Goal: Browse casually

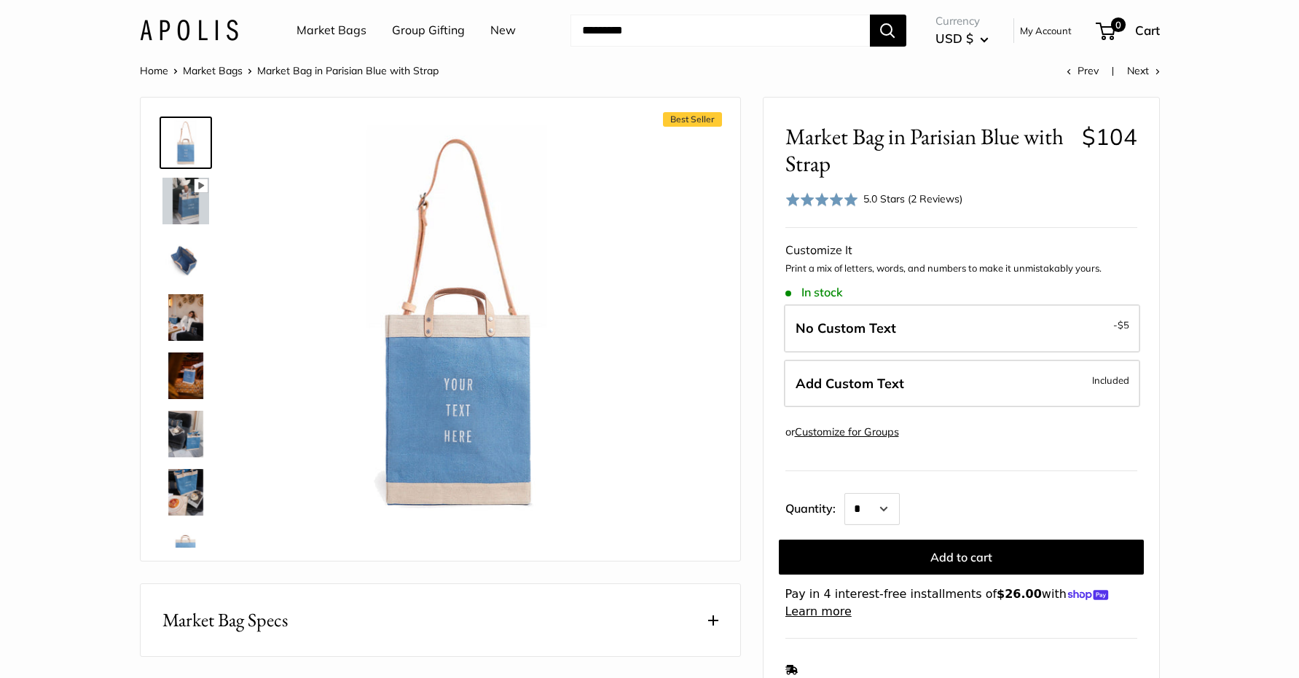
click at [184, 206] on img at bounding box center [186, 201] width 47 height 47
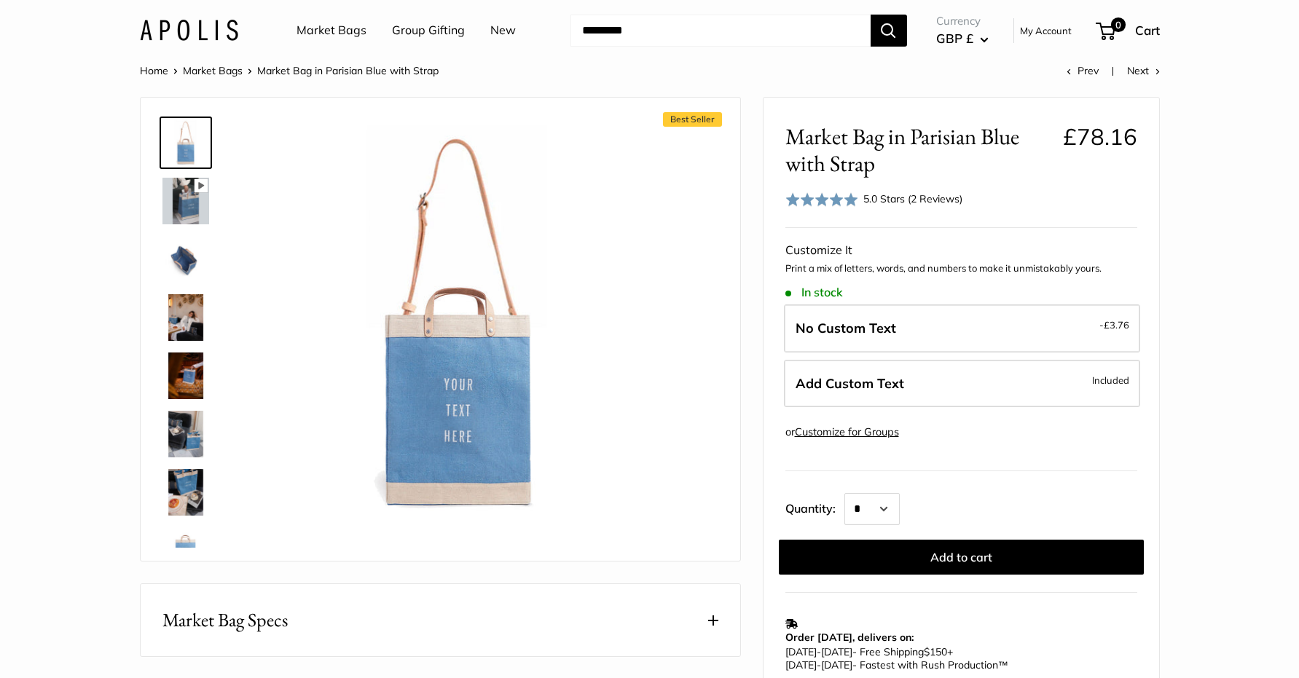
click at [185, 265] on img at bounding box center [186, 259] width 47 height 47
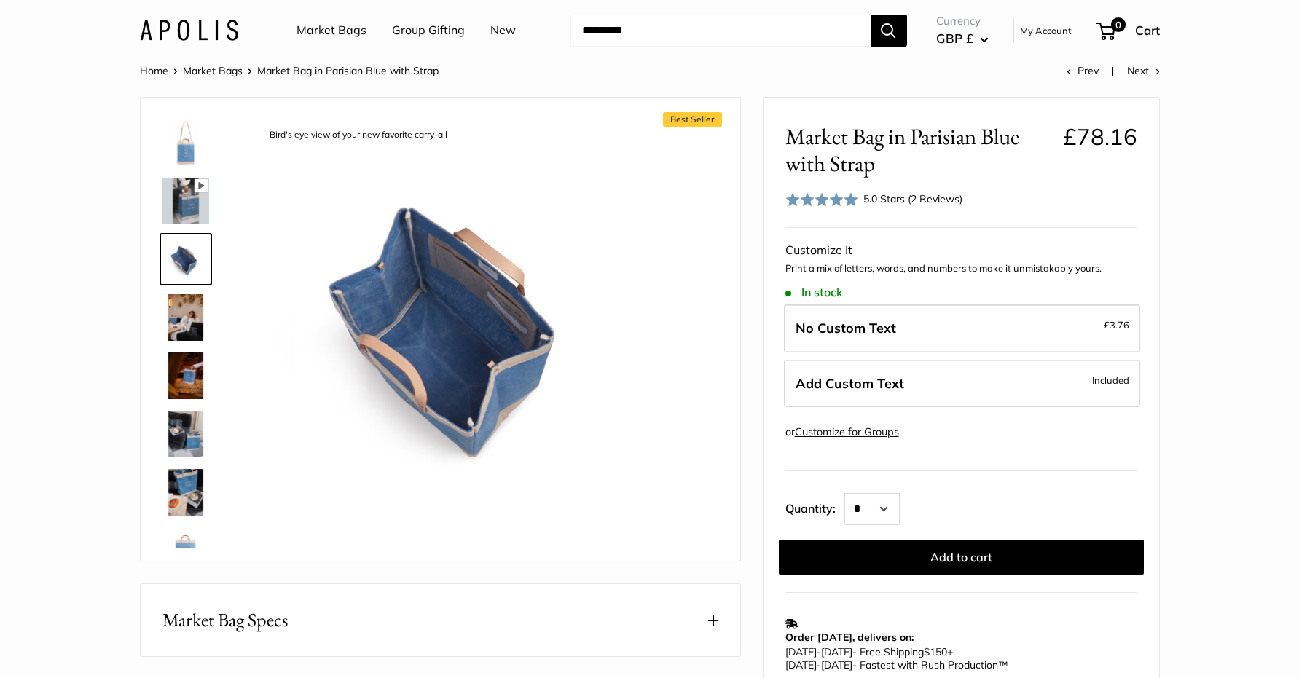
click at [193, 318] on img at bounding box center [186, 317] width 47 height 47
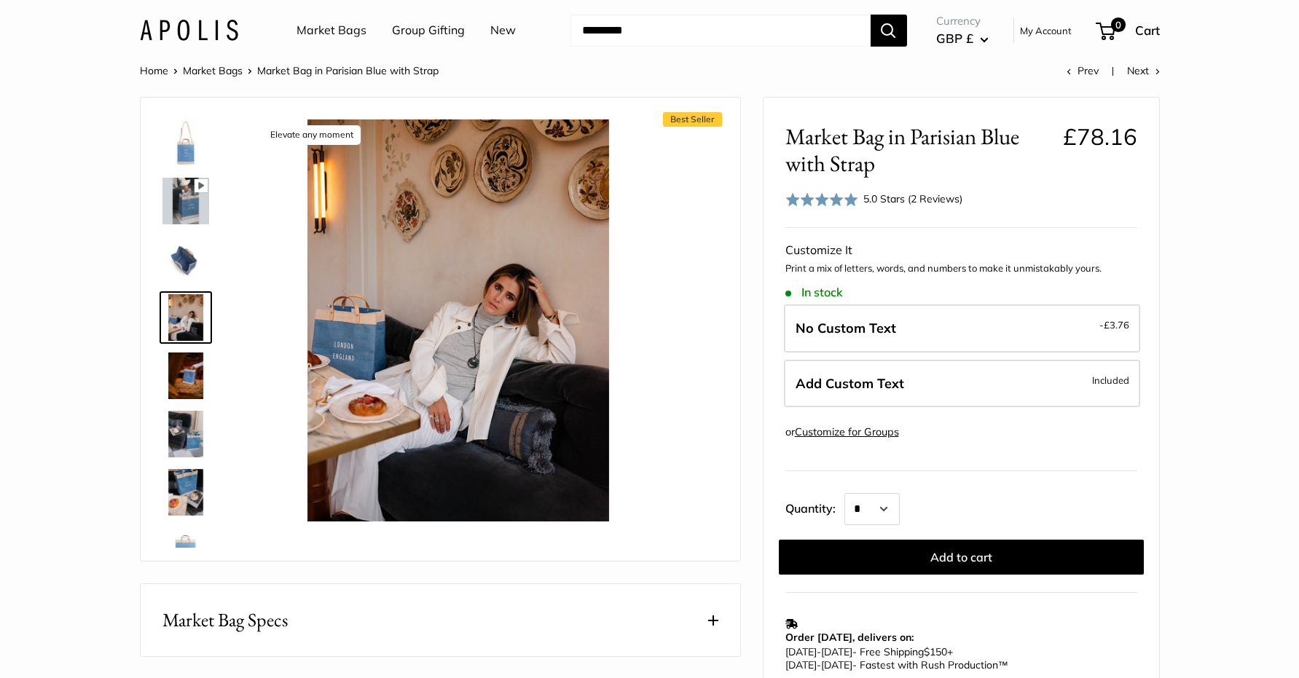
click at [189, 380] on img at bounding box center [186, 376] width 47 height 47
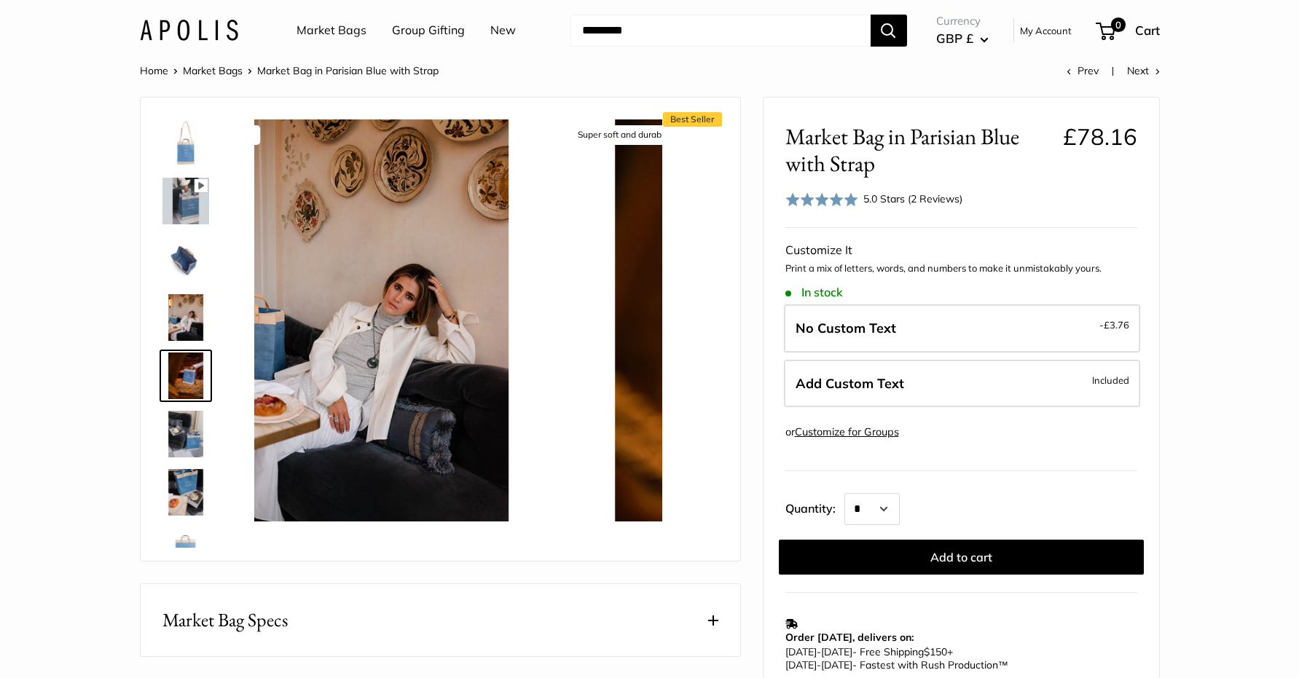
scroll to position [45, 0]
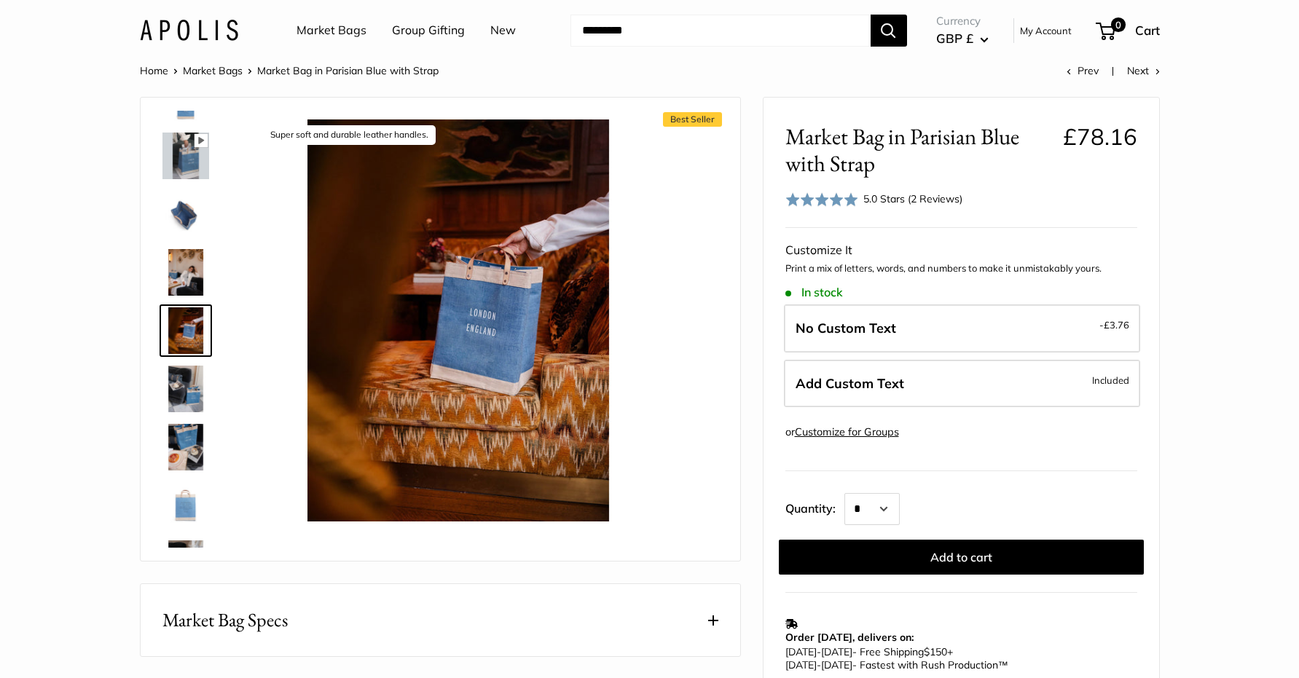
click at [172, 455] on img at bounding box center [186, 447] width 47 height 47
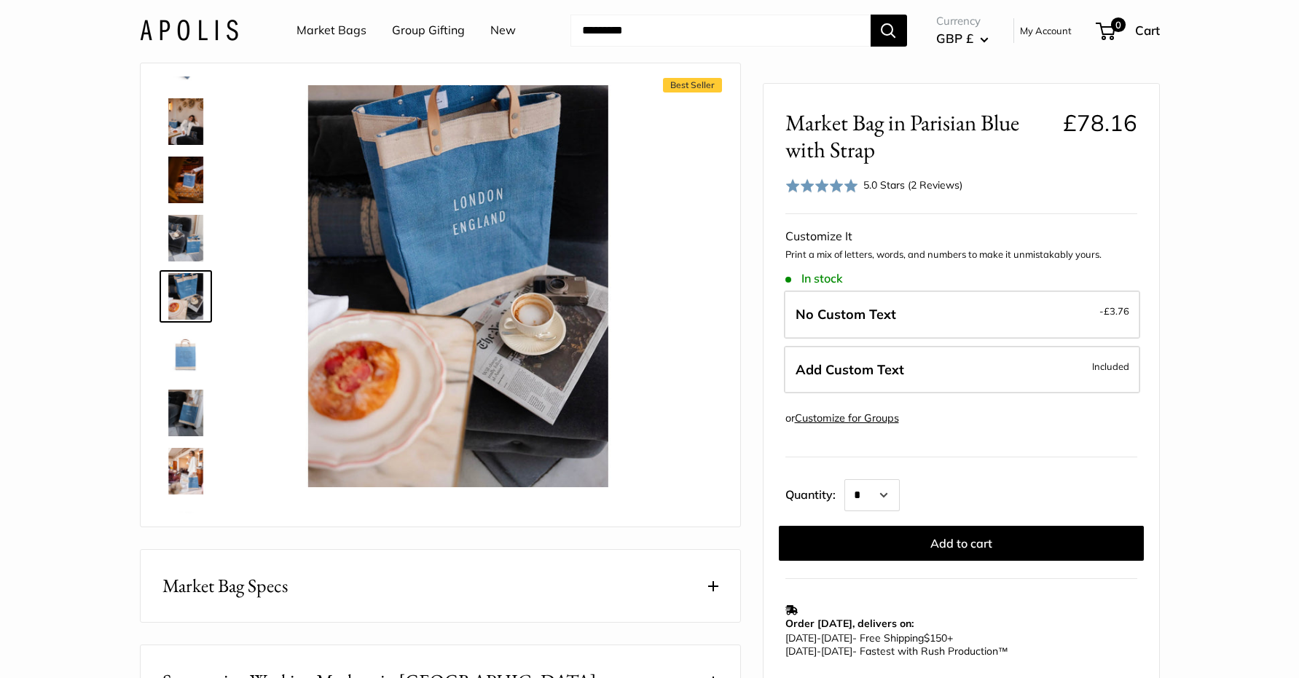
scroll to position [0, 0]
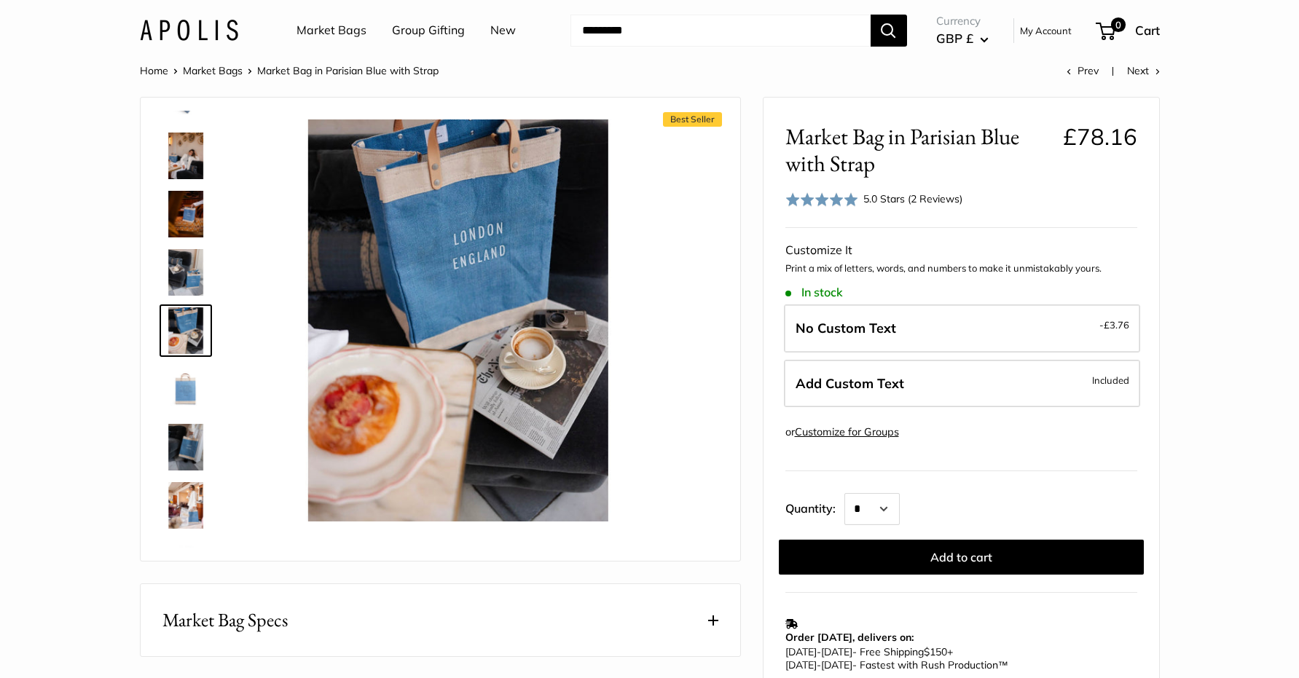
click at [180, 388] on img at bounding box center [186, 389] width 47 height 47
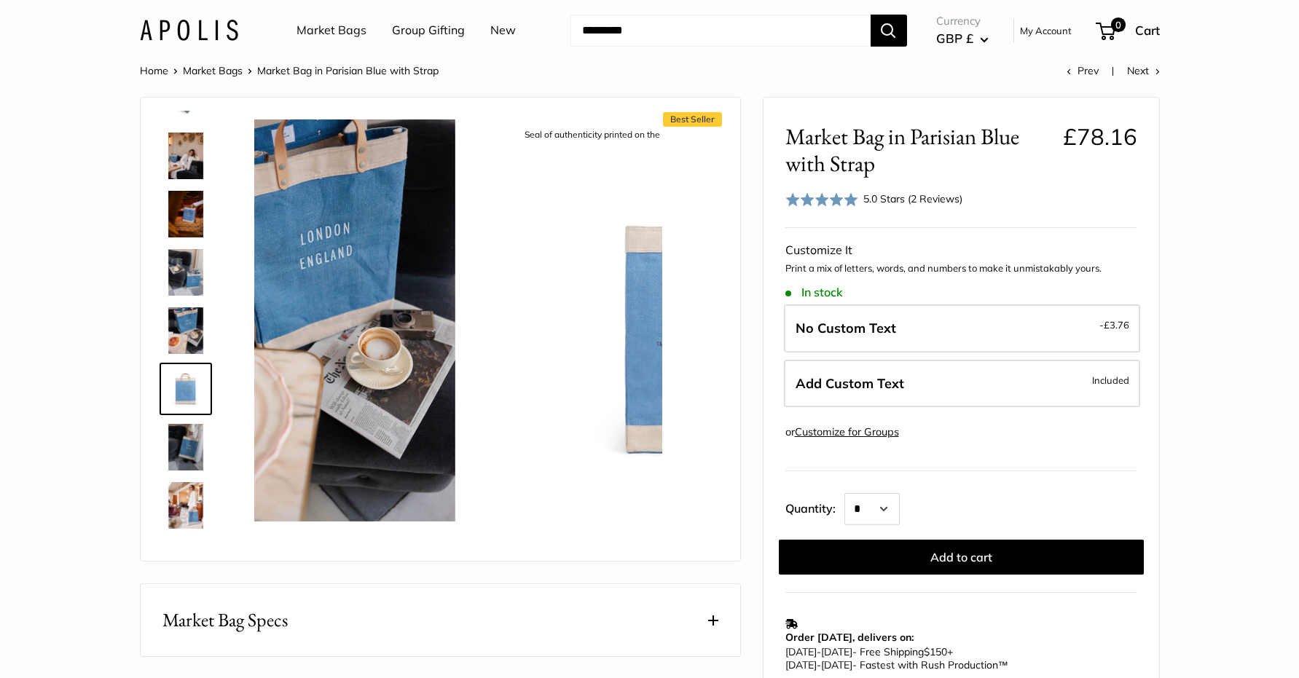
scroll to position [220, 0]
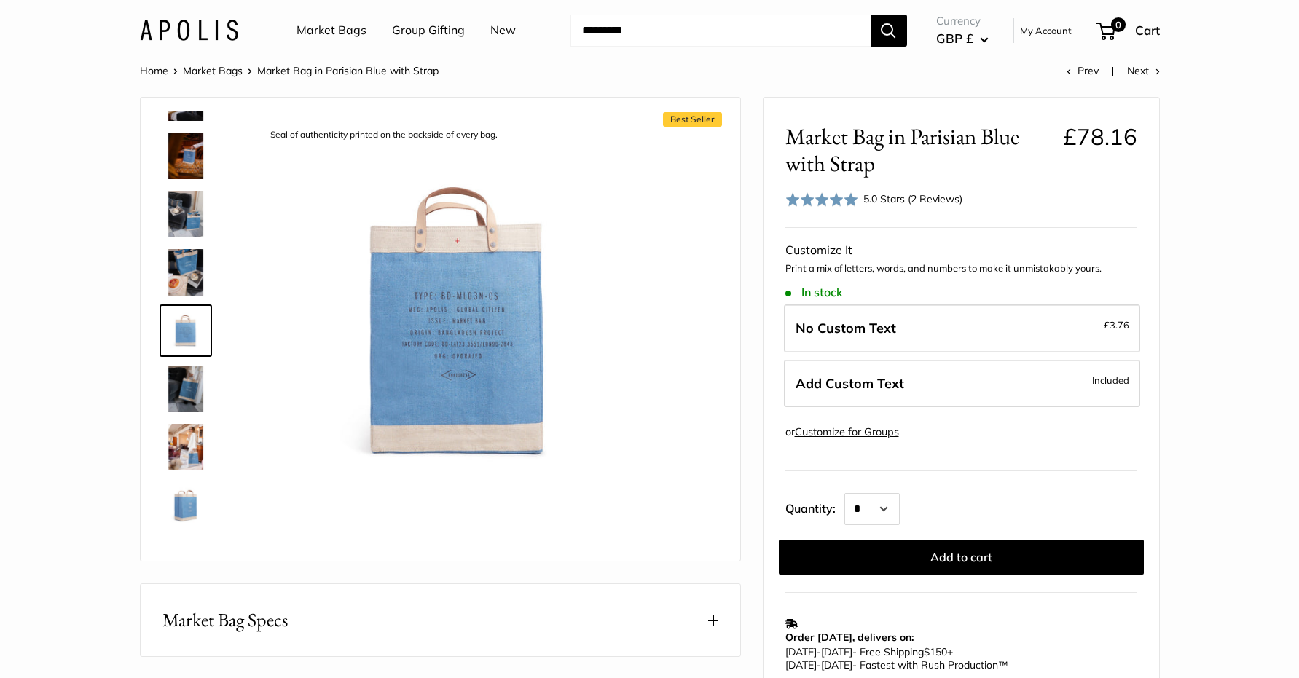
click at [198, 448] on img at bounding box center [186, 447] width 47 height 47
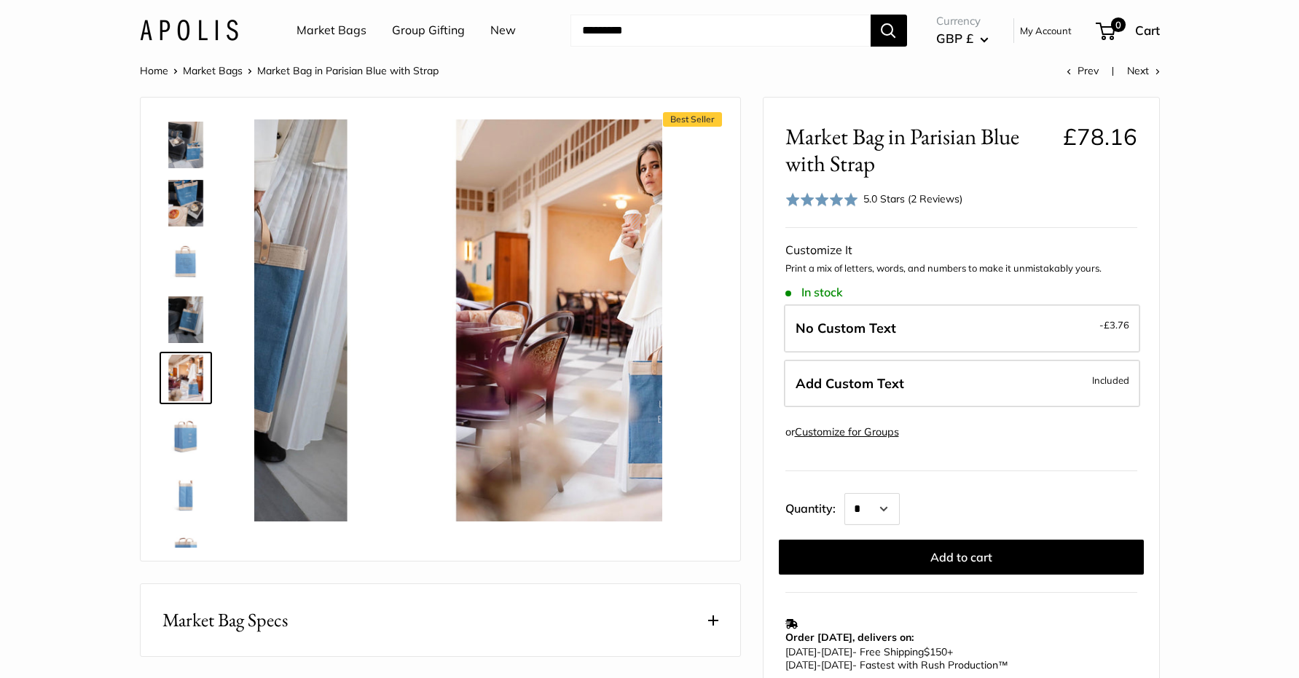
scroll to position [337, 0]
